Goal: Register for event/course

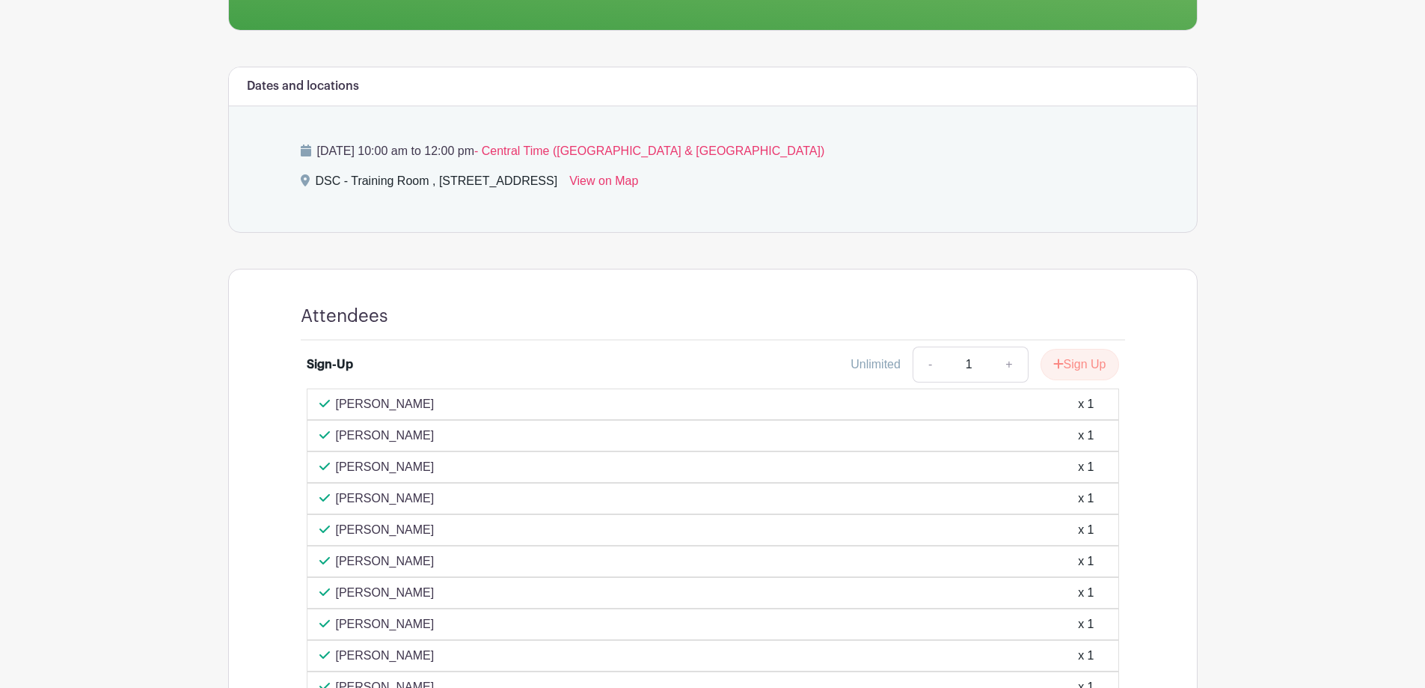
scroll to position [599, 0]
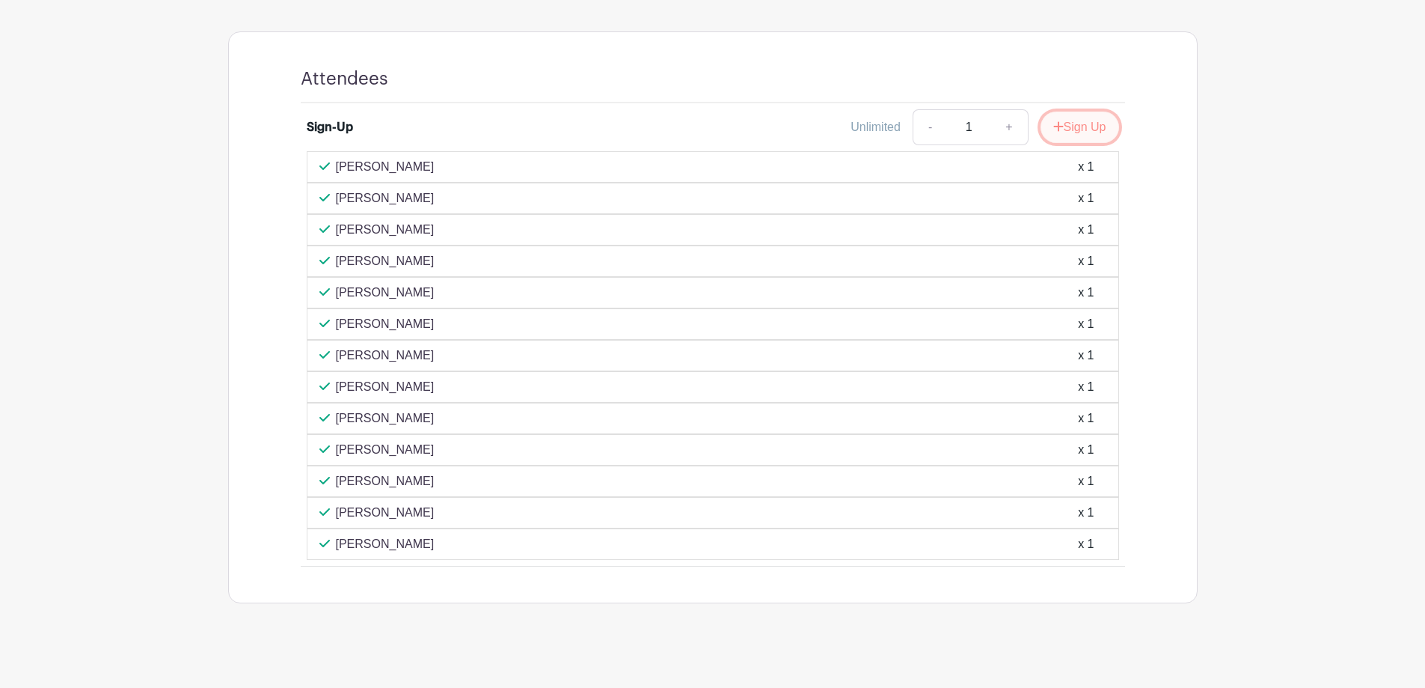
click at [1061, 135] on button "Sign Up" at bounding box center [1080, 126] width 79 height 31
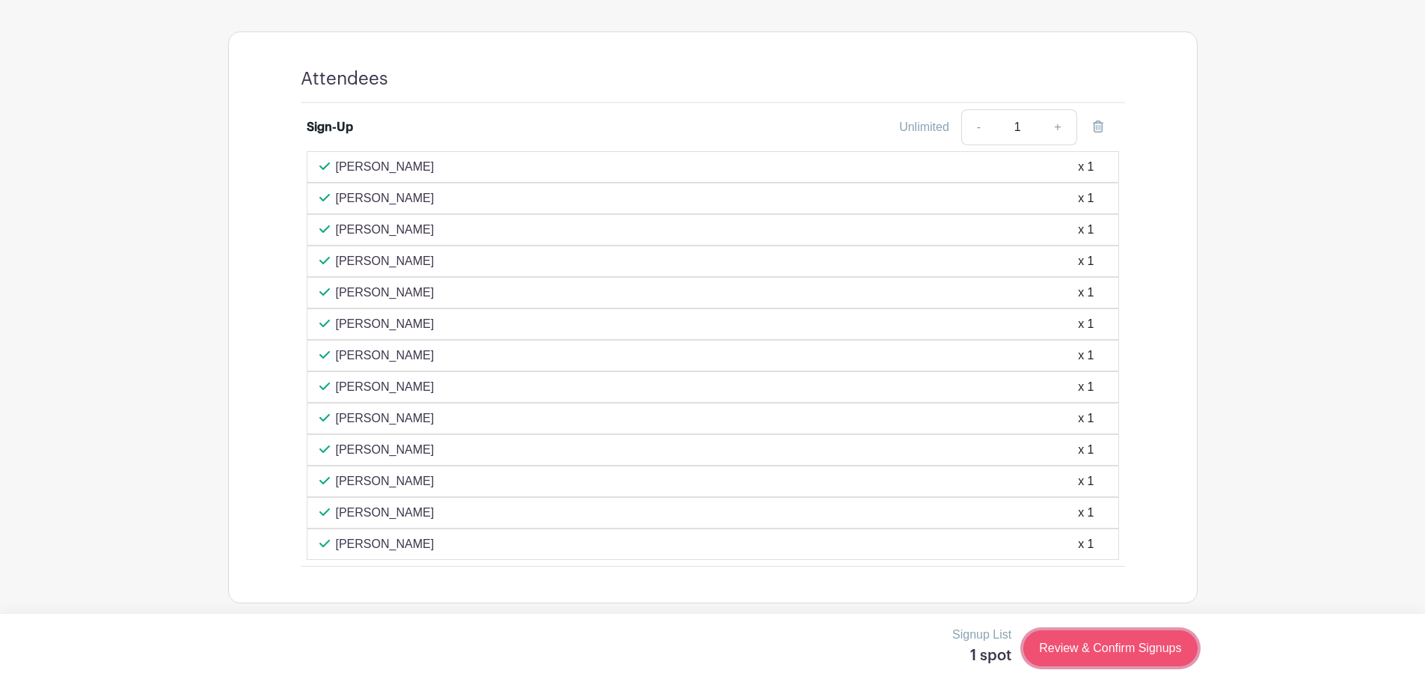
click at [1092, 658] on link "Review & Confirm Signups" at bounding box center [1111, 648] width 174 height 36
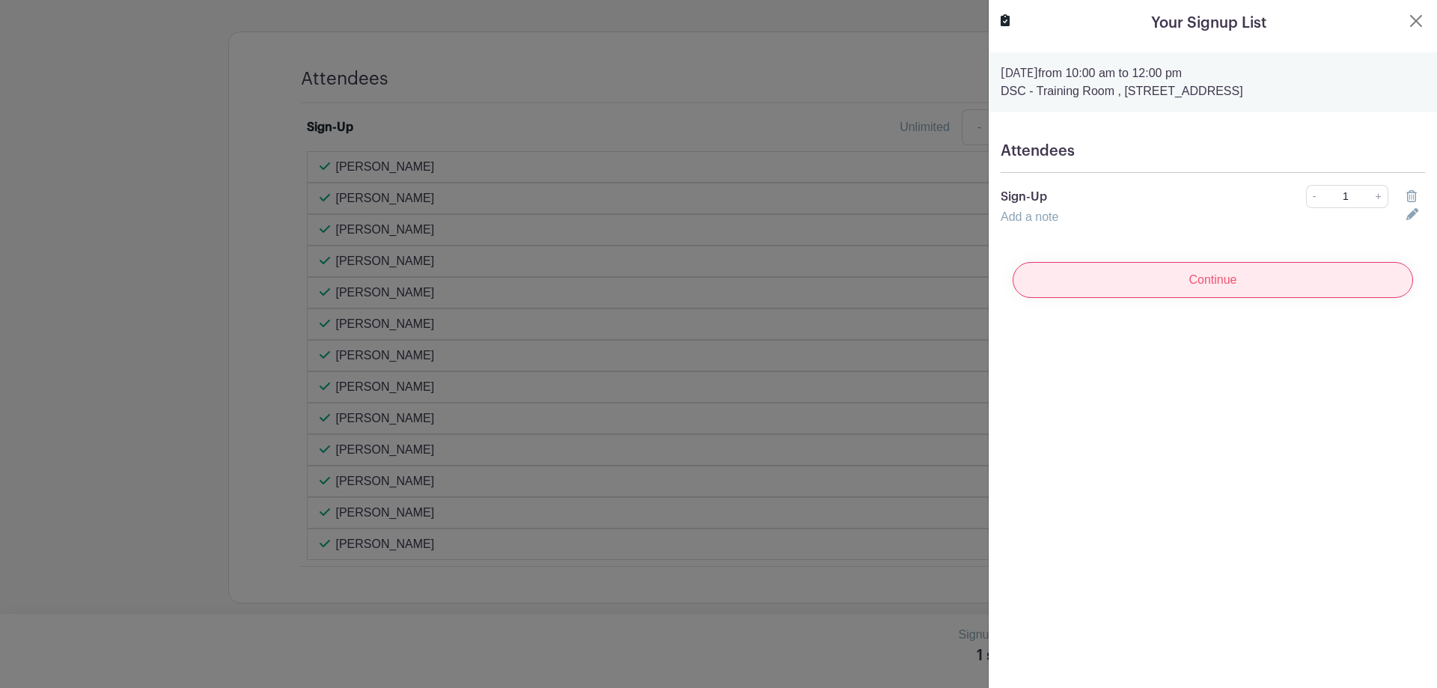
click at [1183, 293] on input "Continue" at bounding box center [1212, 280] width 400 height 36
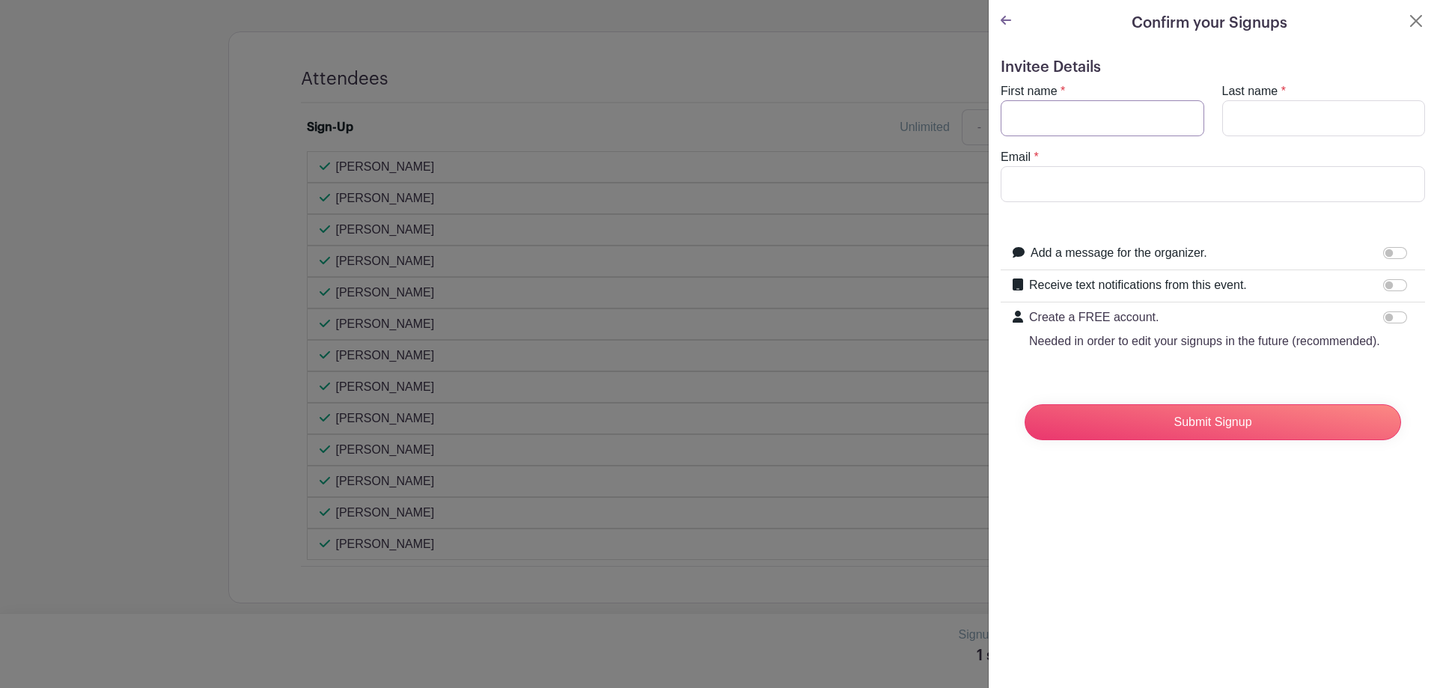
click at [1080, 115] on input "First name" at bounding box center [1102, 118] width 204 height 36
type input "l"
type input "[PERSON_NAME]"
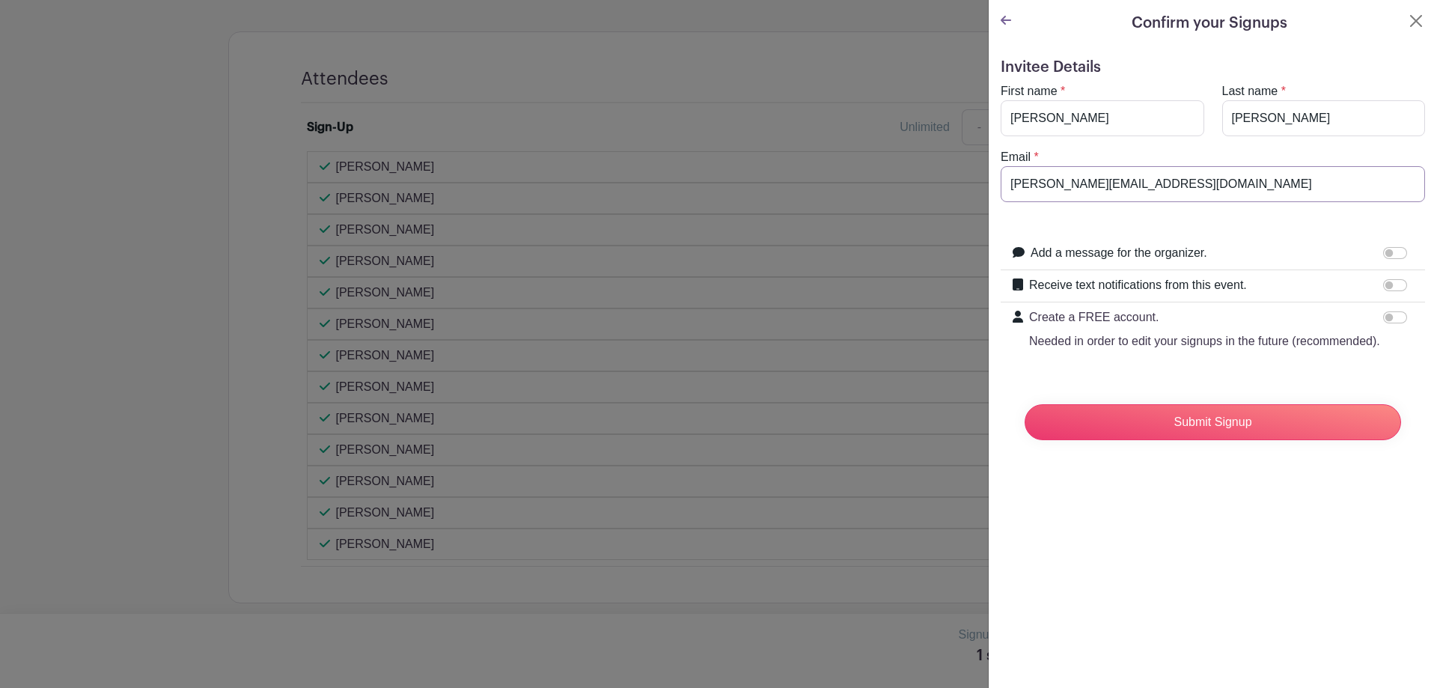
type input "[PERSON_NAME][EMAIL_ADDRESS][DOMAIN_NAME]"
click at [1184, 421] on div "Submit Signup" at bounding box center [1212, 422] width 400 height 60
click at [1203, 452] on div "Submit Signup" at bounding box center [1212, 422] width 400 height 60
click at [1212, 440] on input "Submit Signup" at bounding box center [1212, 422] width 376 height 36
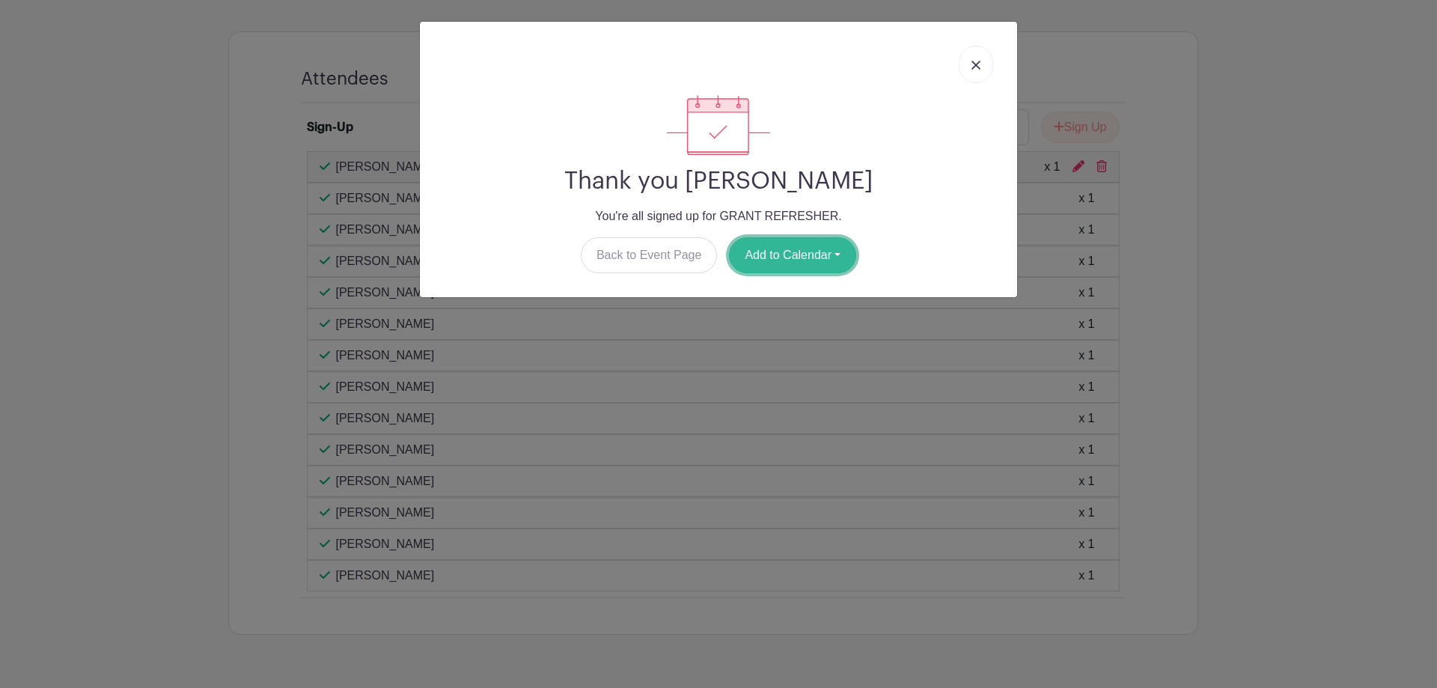
click at [801, 238] on button "Add to Calendar" at bounding box center [792, 255] width 127 height 36
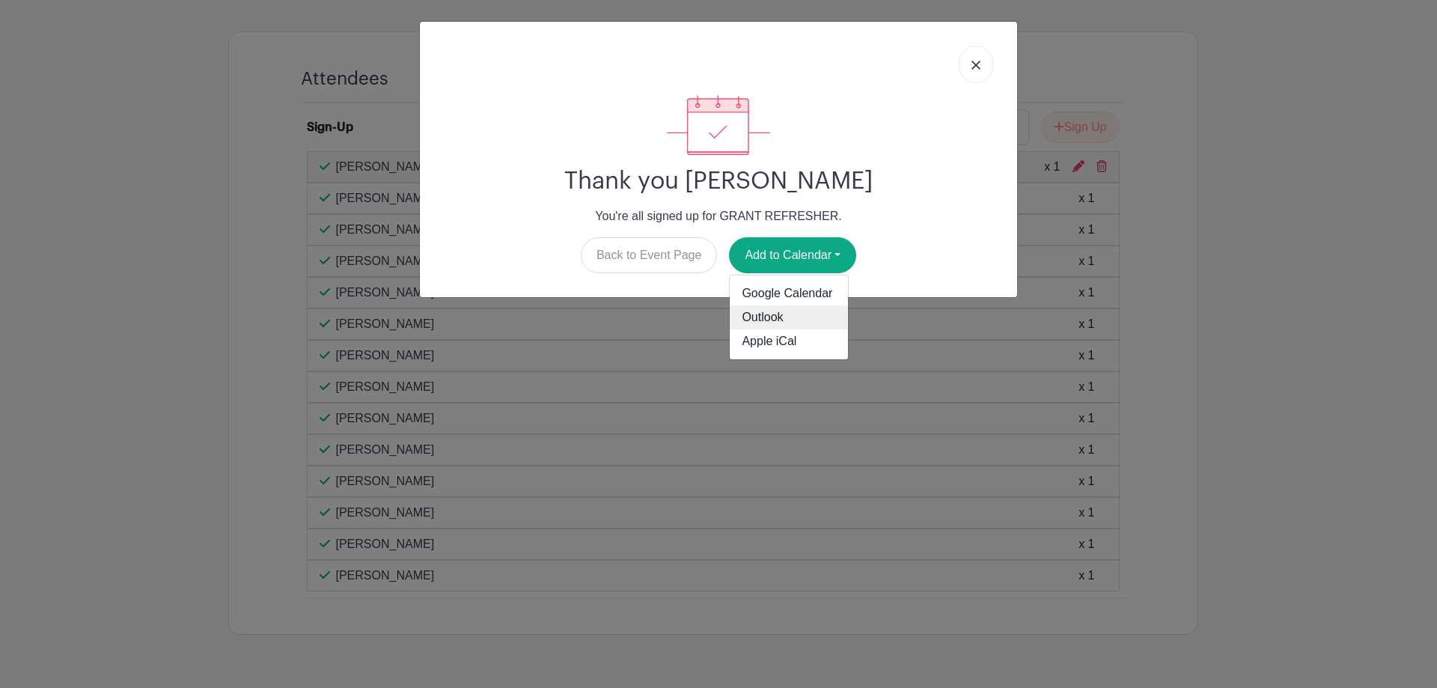
click at [778, 315] on link "Outlook" at bounding box center [789, 317] width 118 height 24
click at [979, 58] on link at bounding box center [975, 64] width 34 height 37
